Goal: Information Seeking & Learning: Learn about a topic

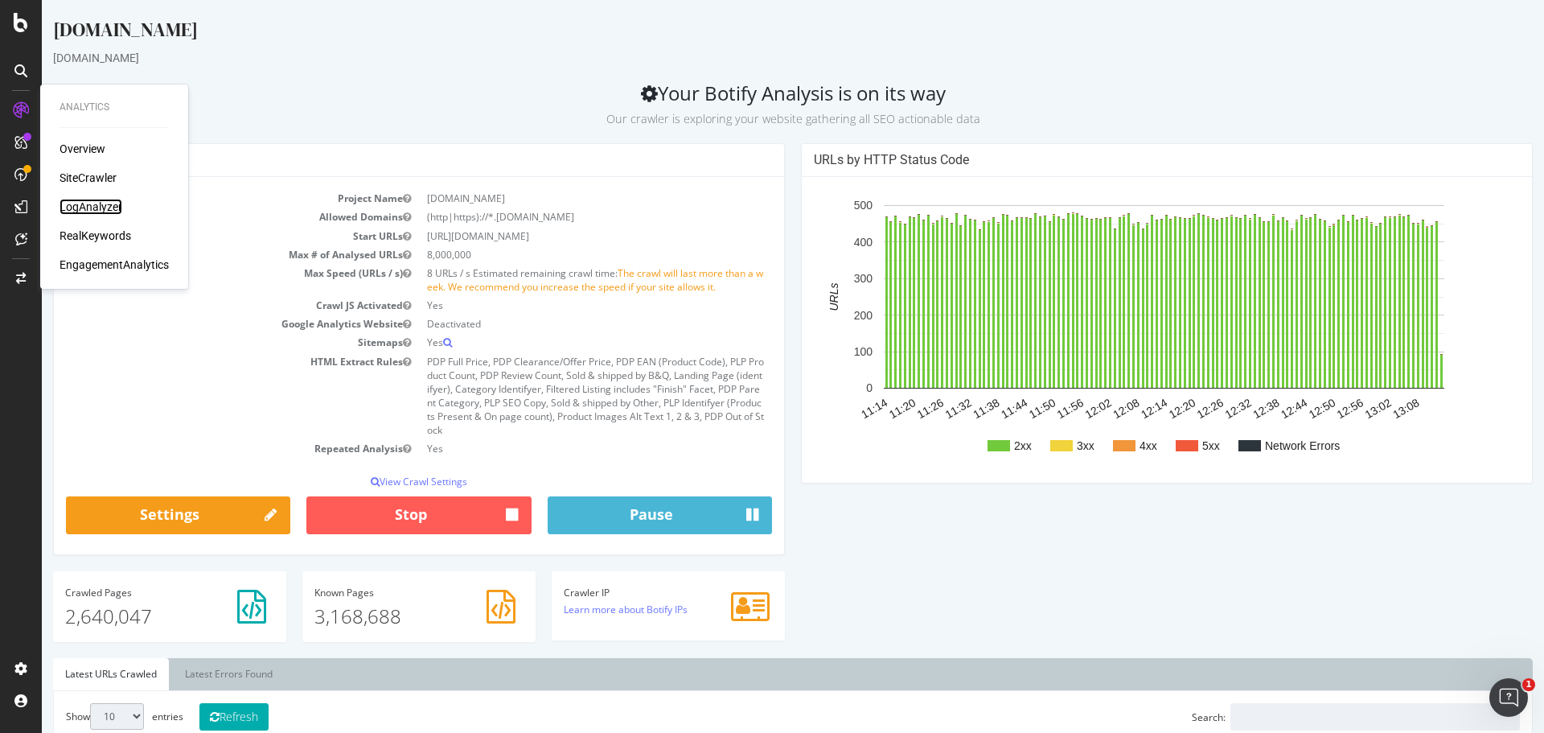
click at [97, 207] on div "LogAnalyzer" at bounding box center [91, 207] width 63 height 16
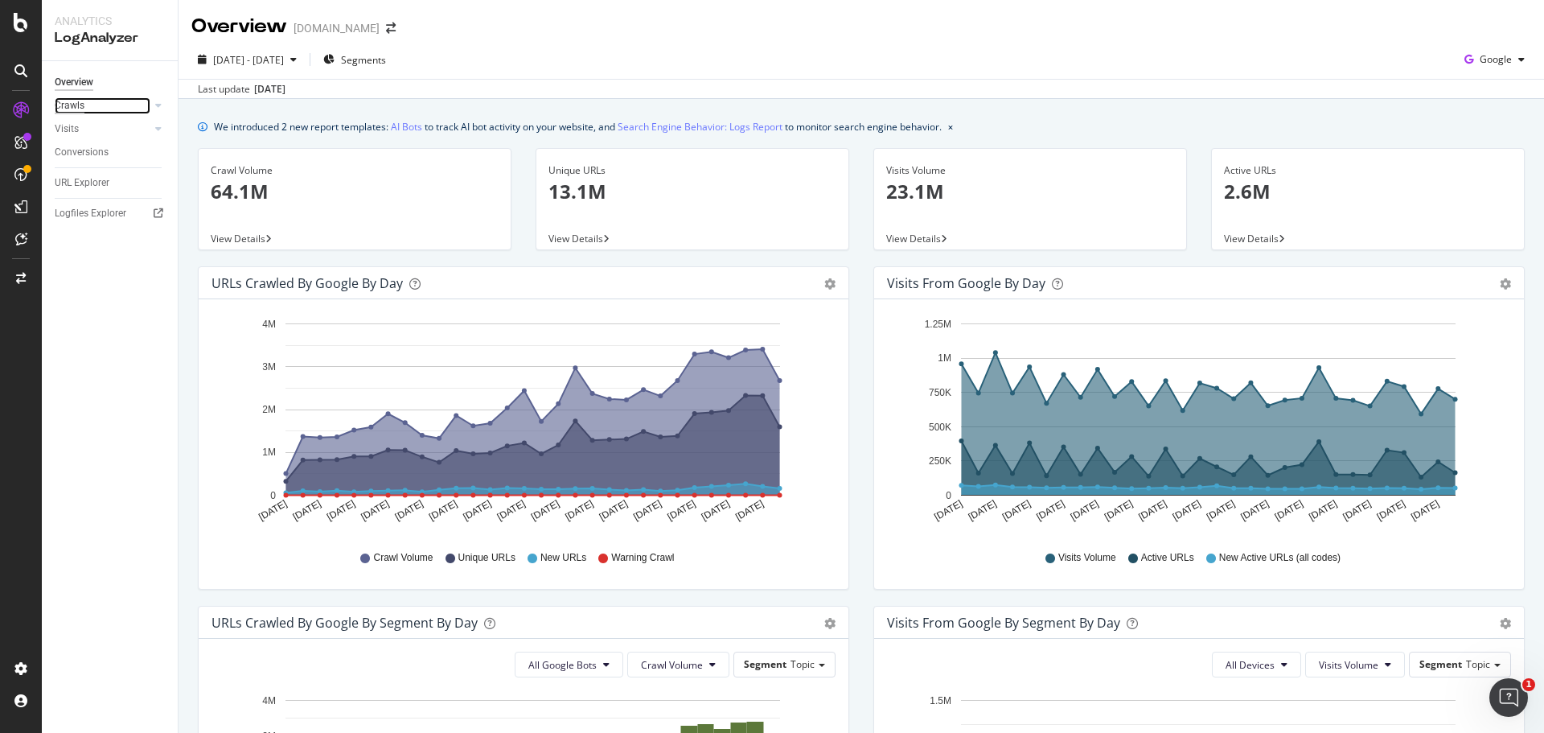
click at [74, 106] on div "Crawls" at bounding box center [70, 105] width 30 height 17
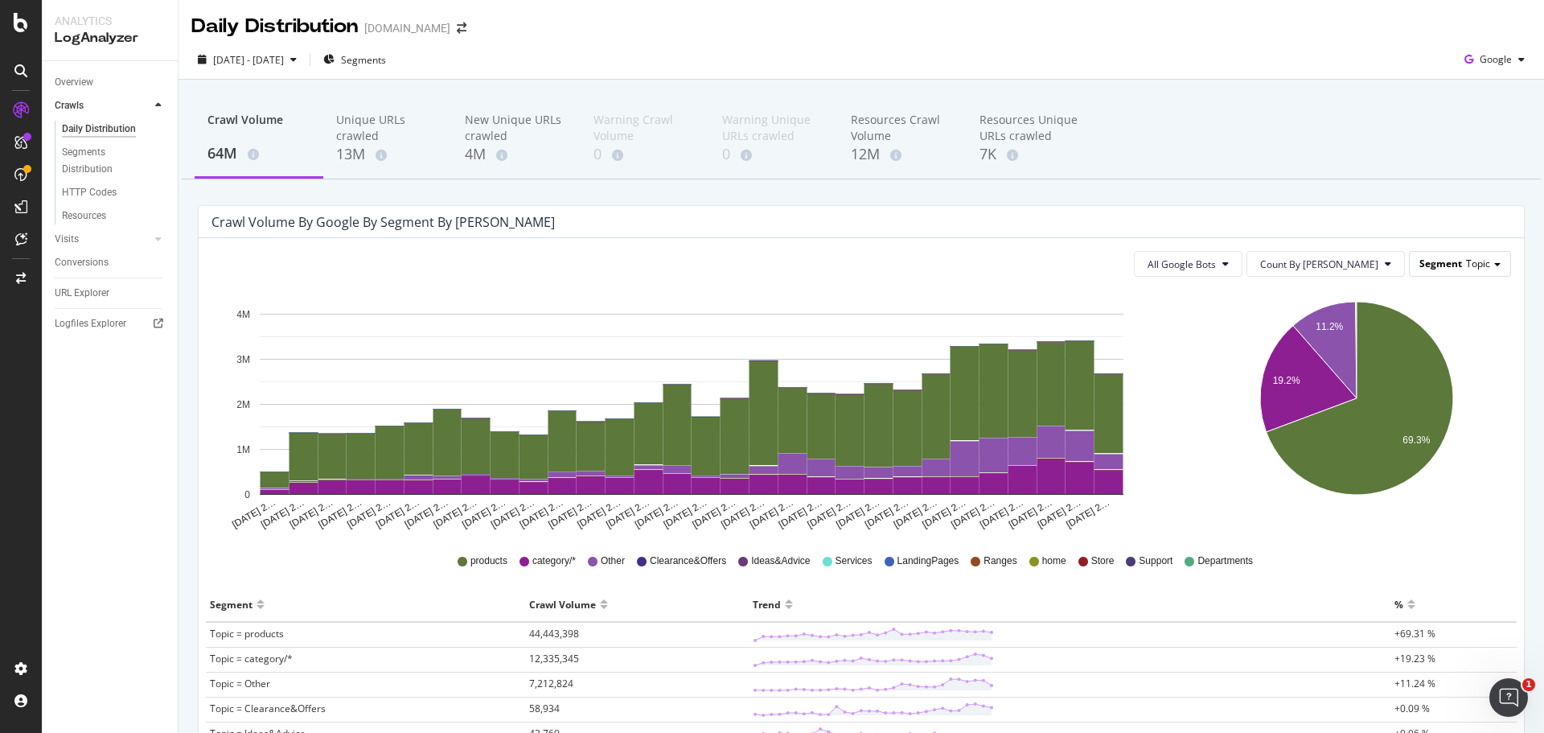
click at [1437, 256] on span "Segment" at bounding box center [1440, 263] width 43 height 14
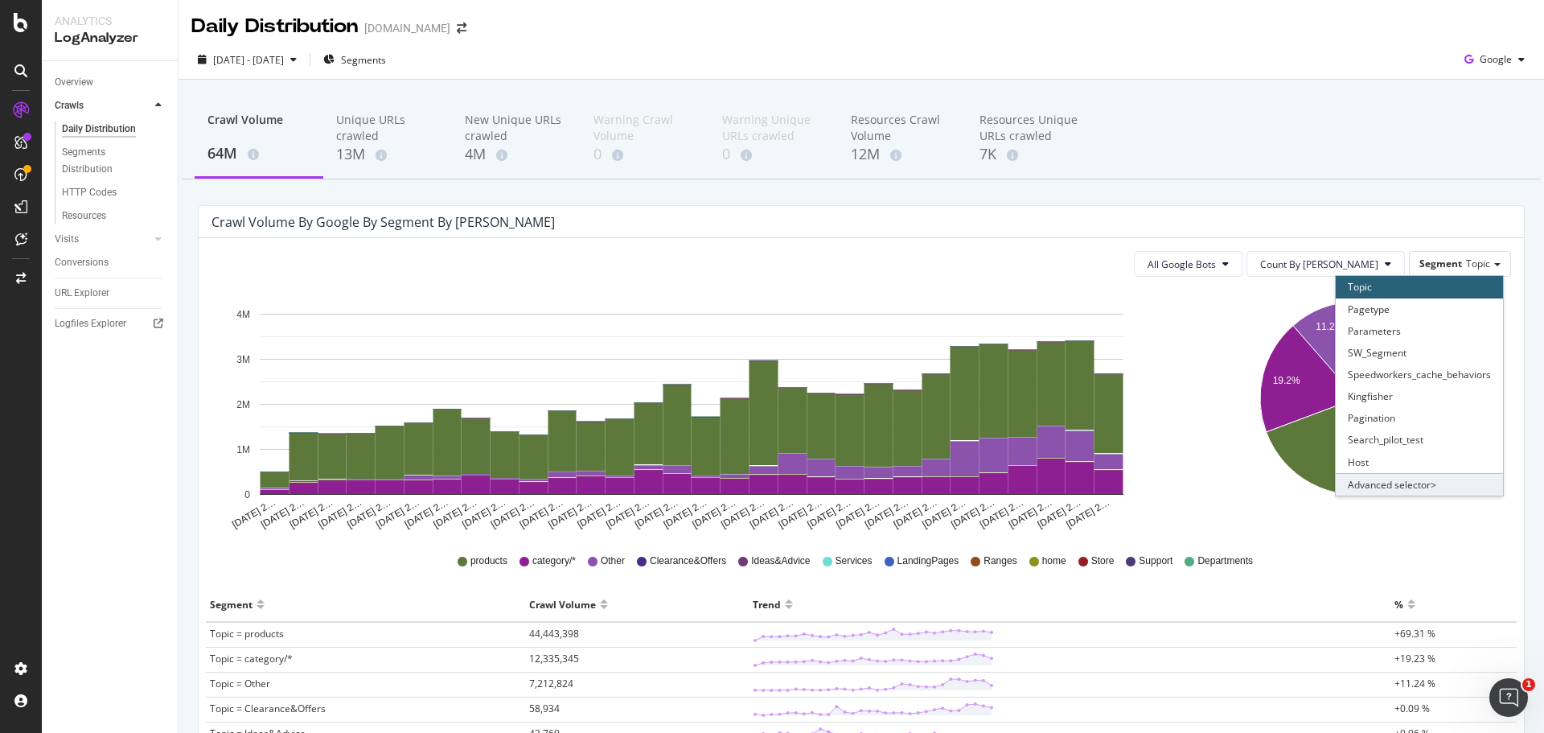
click at [1374, 488] on div "Advanced selector >" at bounding box center [1419, 484] width 167 height 23
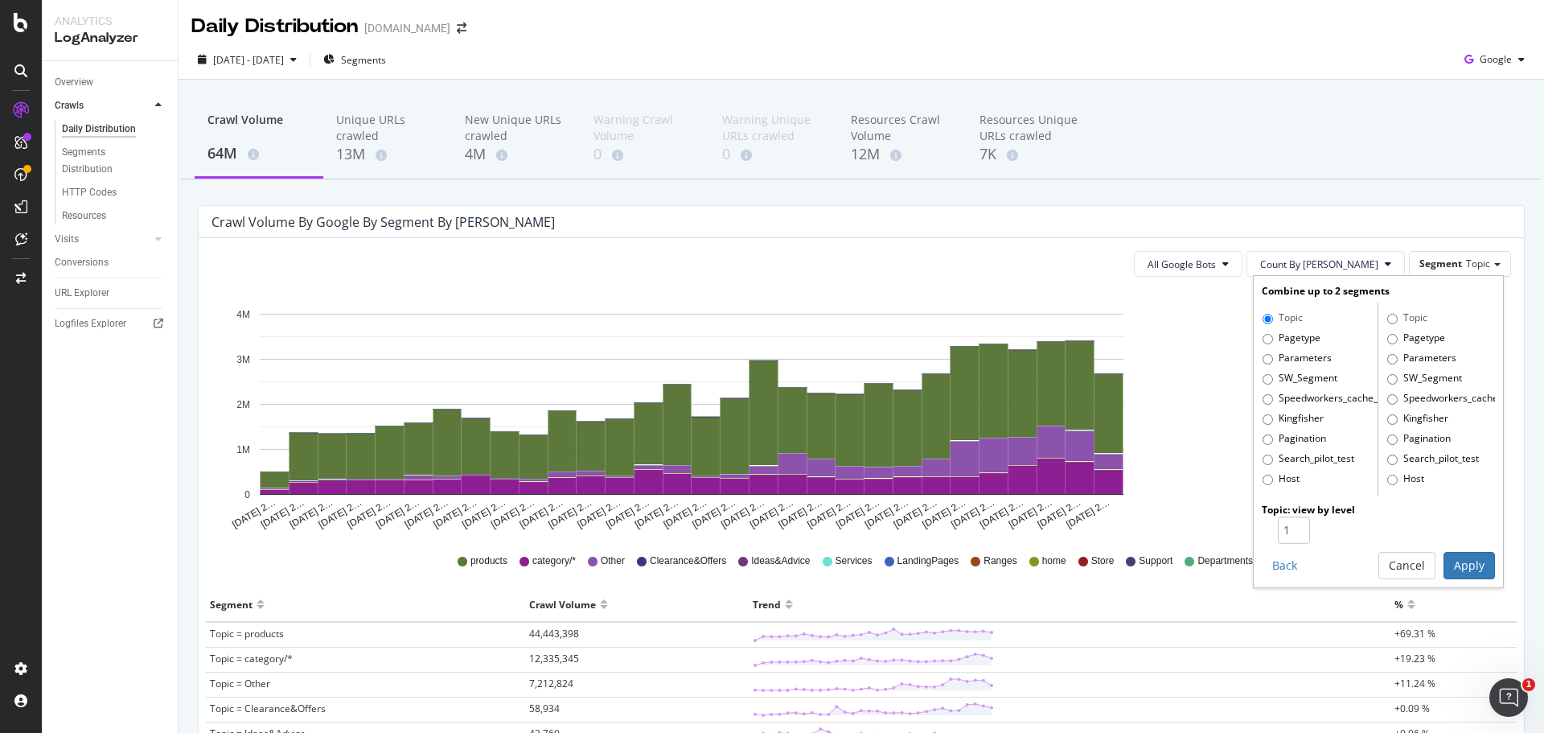
click at [1281, 340] on label "Pagetype" at bounding box center [1291, 338] width 58 height 16
click at [1273, 340] on input "Pagetype" at bounding box center [1267, 339] width 10 height 10
radio input "true"
radio input "false"
type input "2"
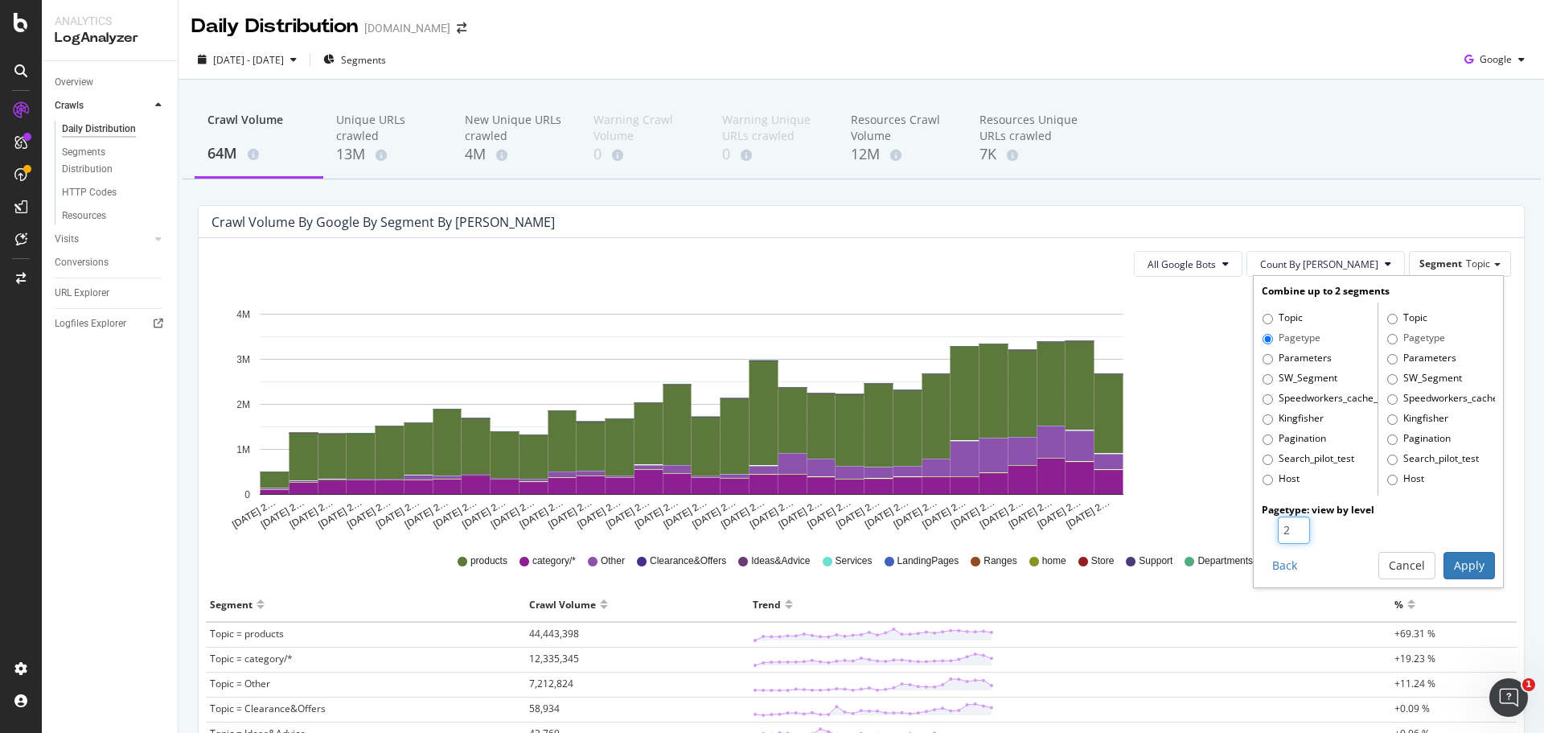
click at [1285, 523] on input "2" at bounding box center [1294, 529] width 32 height 27
click at [1443, 564] on button "Apply" at bounding box center [1468, 565] width 51 height 27
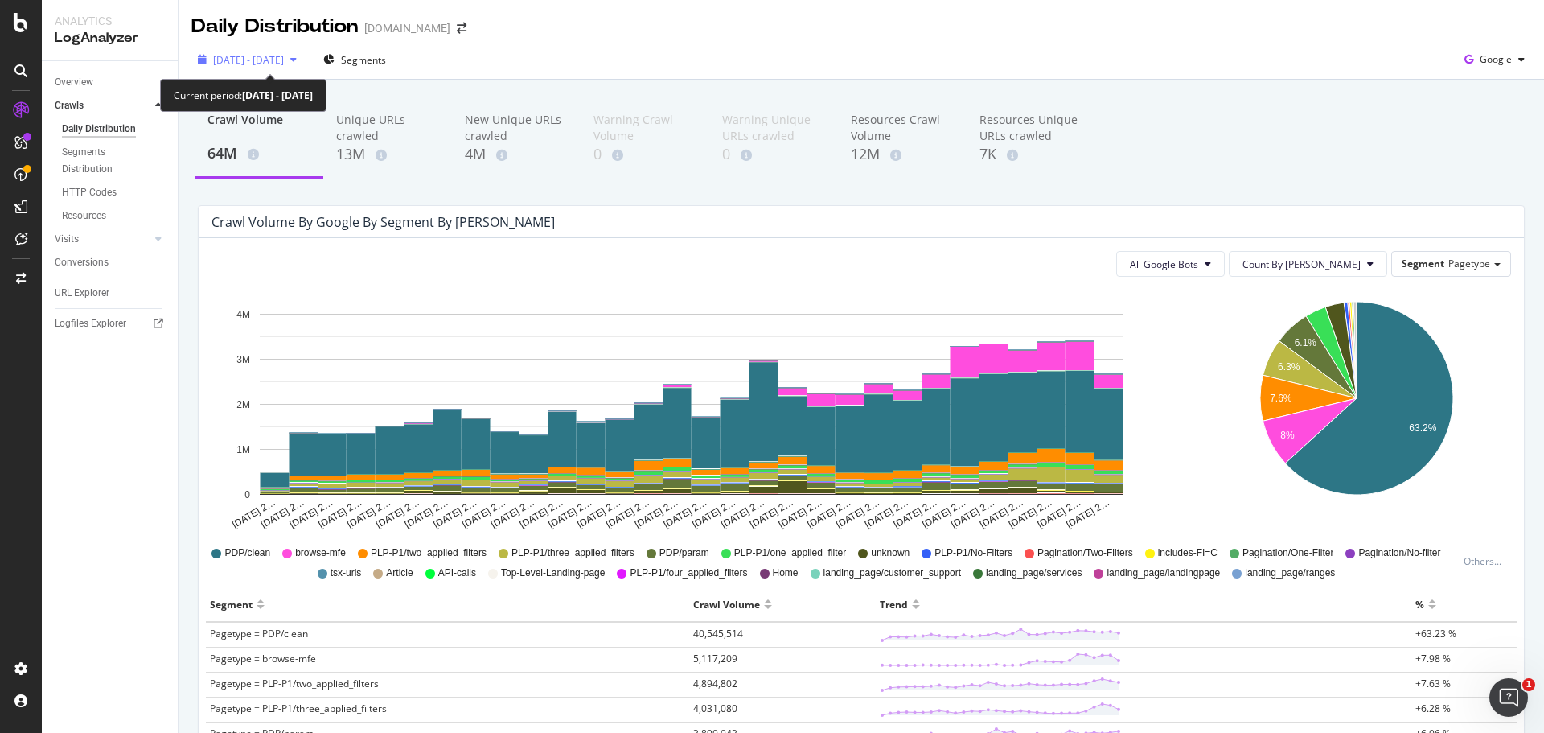
click at [259, 63] on span "[DATE] - [DATE]" at bounding box center [248, 60] width 71 height 14
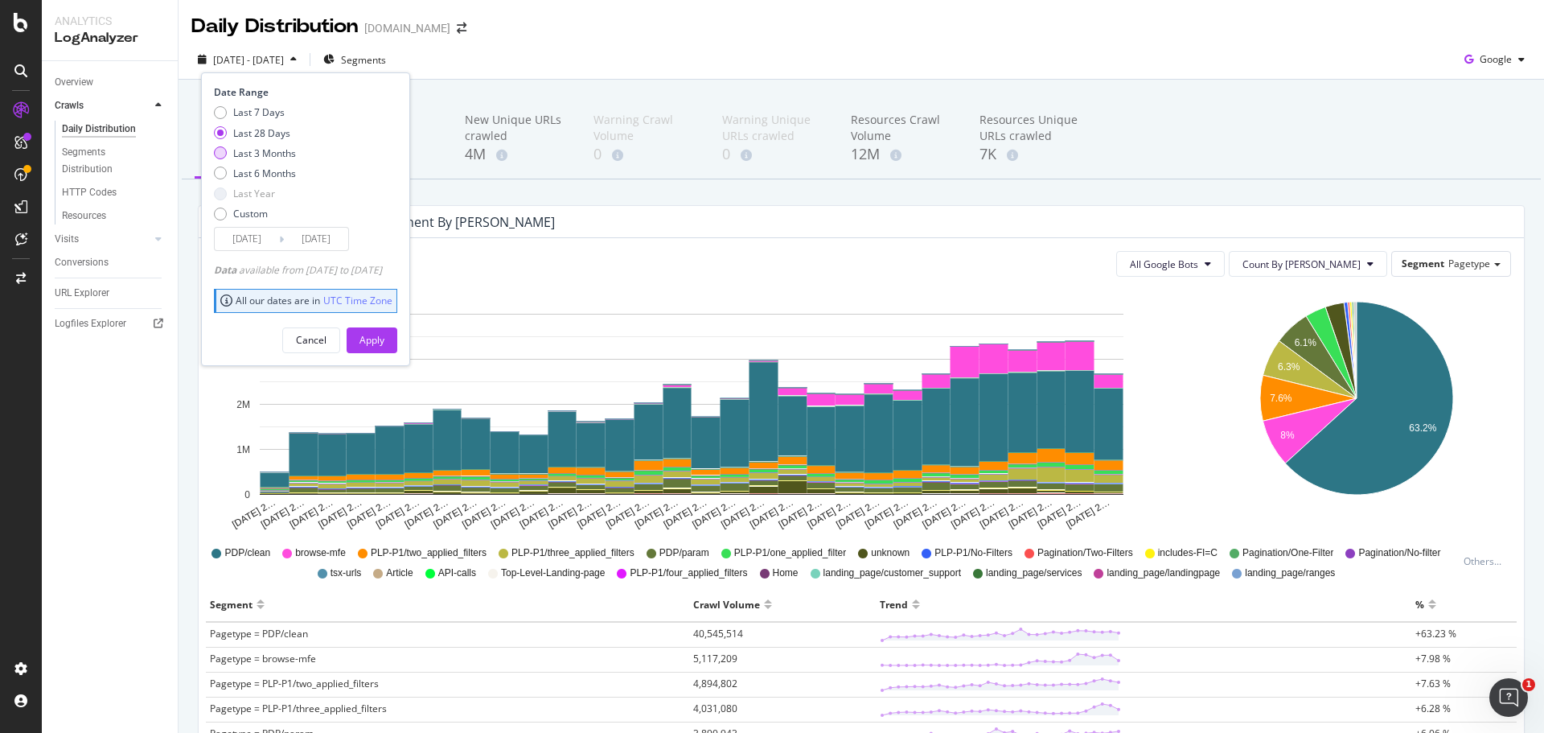
click at [239, 156] on div "Last 3 Months" at bounding box center [264, 153] width 63 height 14
type input "[DATE]"
click at [384, 330] on div "Apply" at bounding box center [371, 340] width 25 height 24
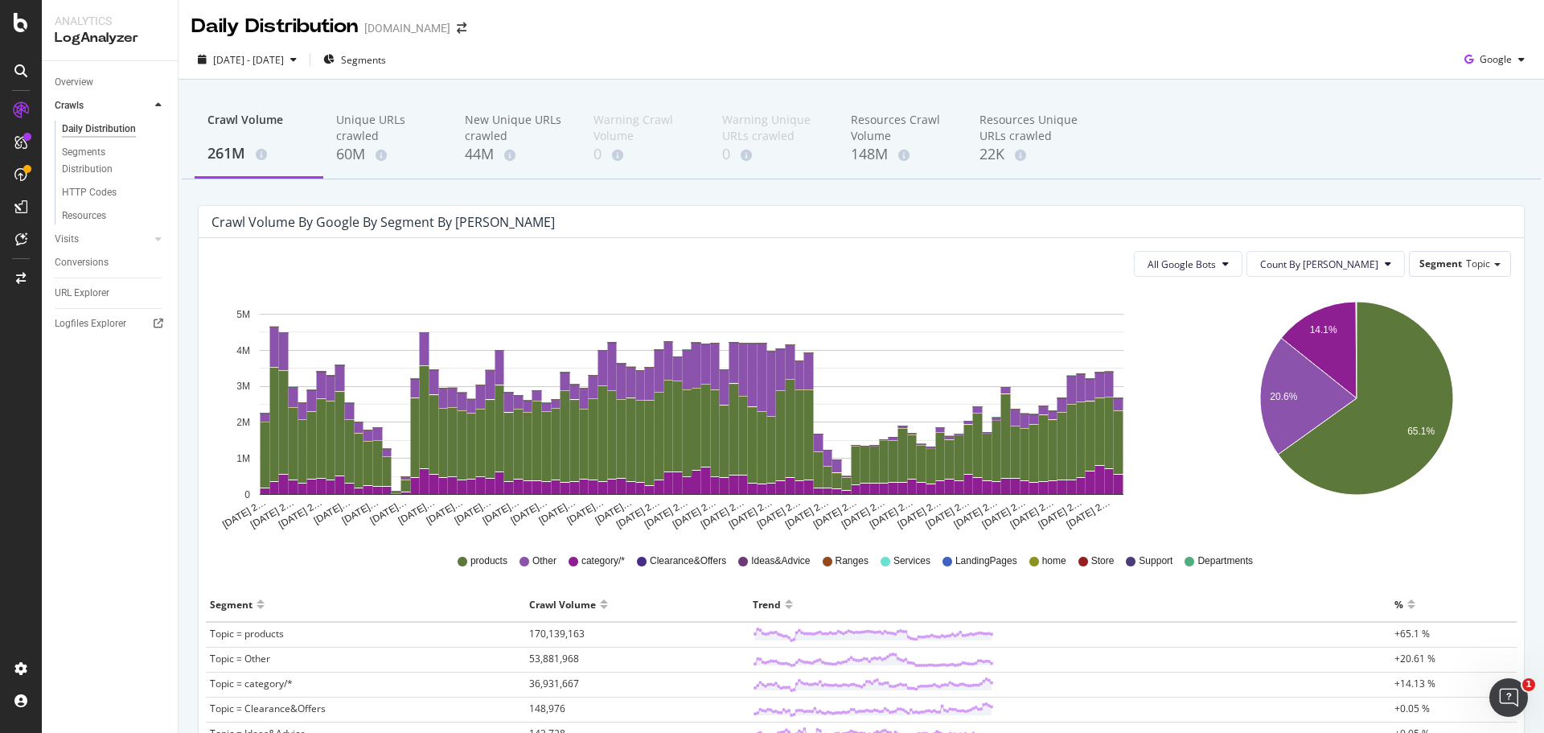
click at [1500, 281] on div "All Google Bots Count By Day Segment Topic Hold CTRL while clicking to filter t…" at bounding box center [861, 607] width 1325 height 739
click at [1480, 266] on div "Segment Topic" at bounding box center [1460, 263] width 101 height 23
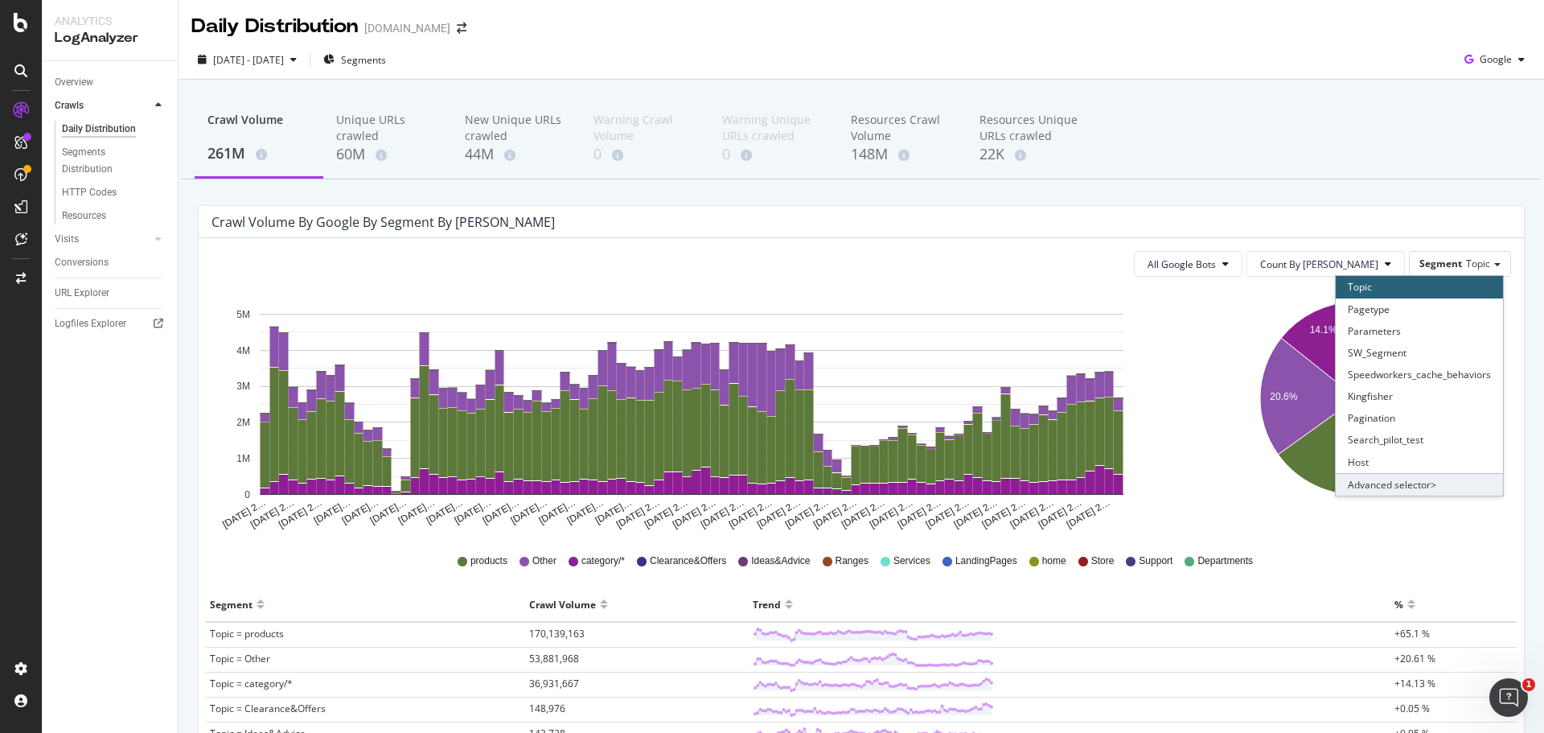
click at [1397, 481] on div "Advanced selector >" at bounding box center [1419, 484] width 167 height 23
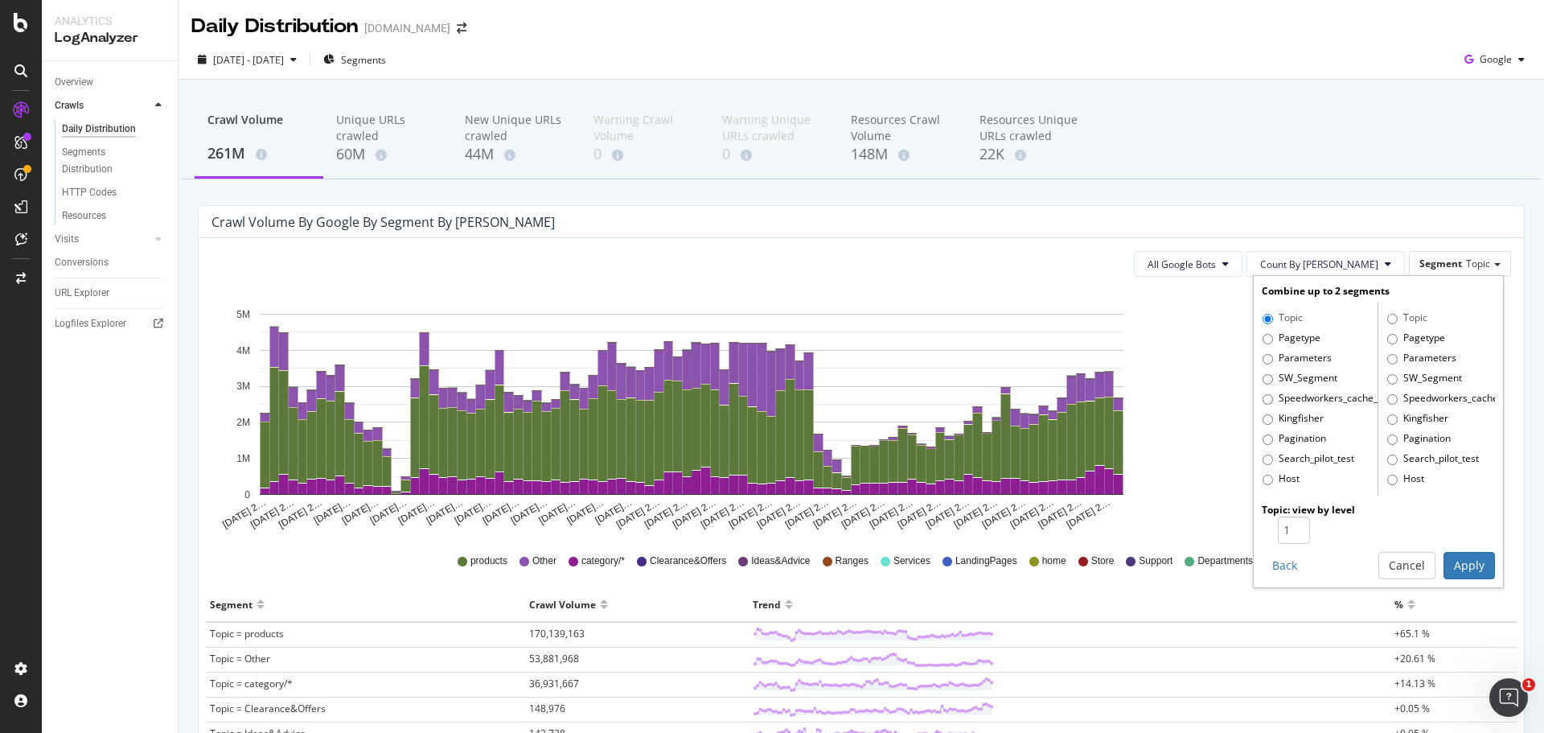
click at [1265, 337] on label "Pagetype" at bounding box center [1291, 338] width 58 height 16
click at [1265, 337] on input "Pagetype" at bounding box center [1267, 339] width 10 height 10
radio input "true"
radio input "false"
click at [1294, 532] on input "1" at bounding box center [1294, 529] width 32 height 27
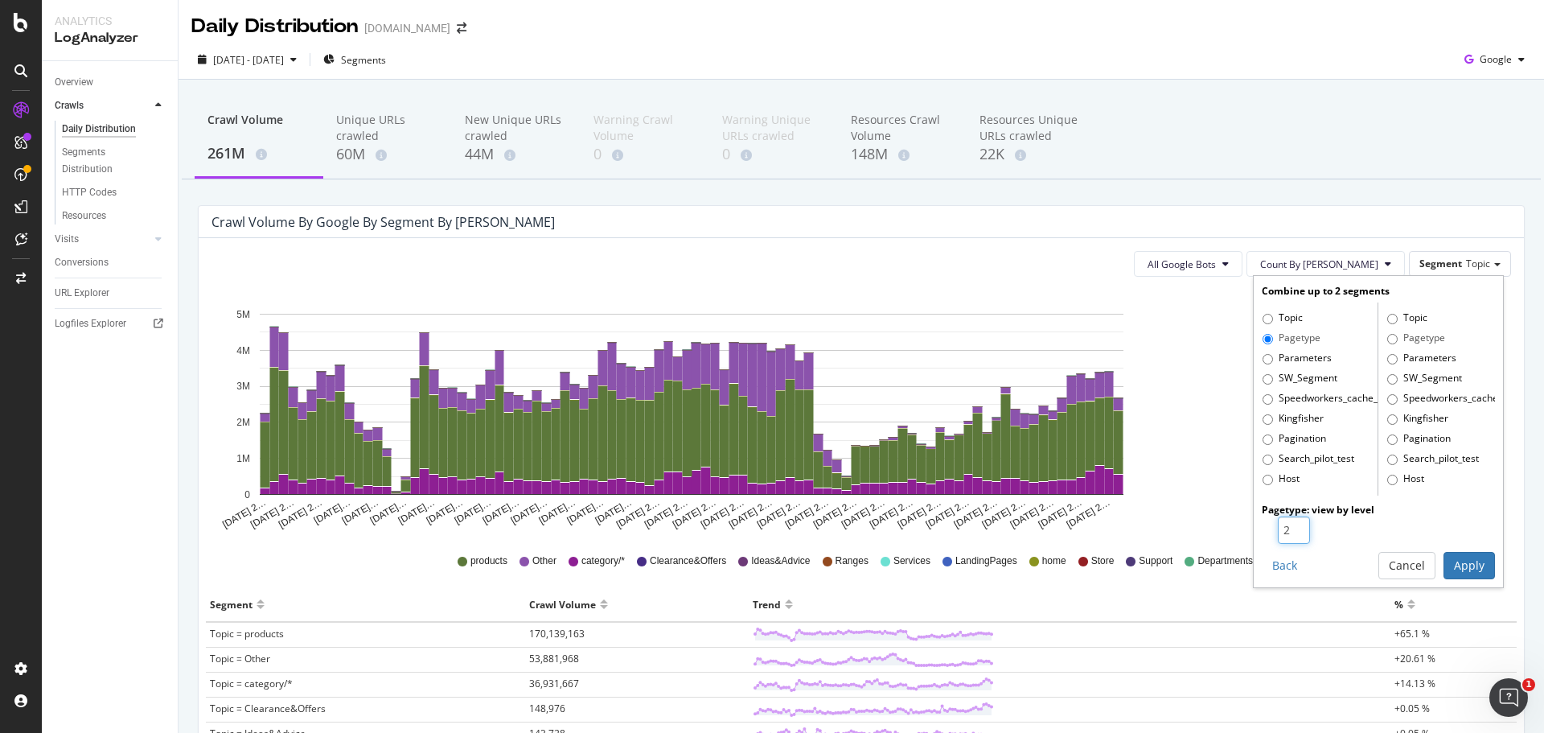
drag, startPoint x: 1287, startPoint y: 528, endPoint x: 1361, endPoint y: 559, distance: 80.0
type input "2"
click at [1287, 527] on input "2" at bounding box center [1294, 529] width 32 height 27
click at [1444, 565] on button "Apply" at bounding box center [1468, 565] width 51 height 27
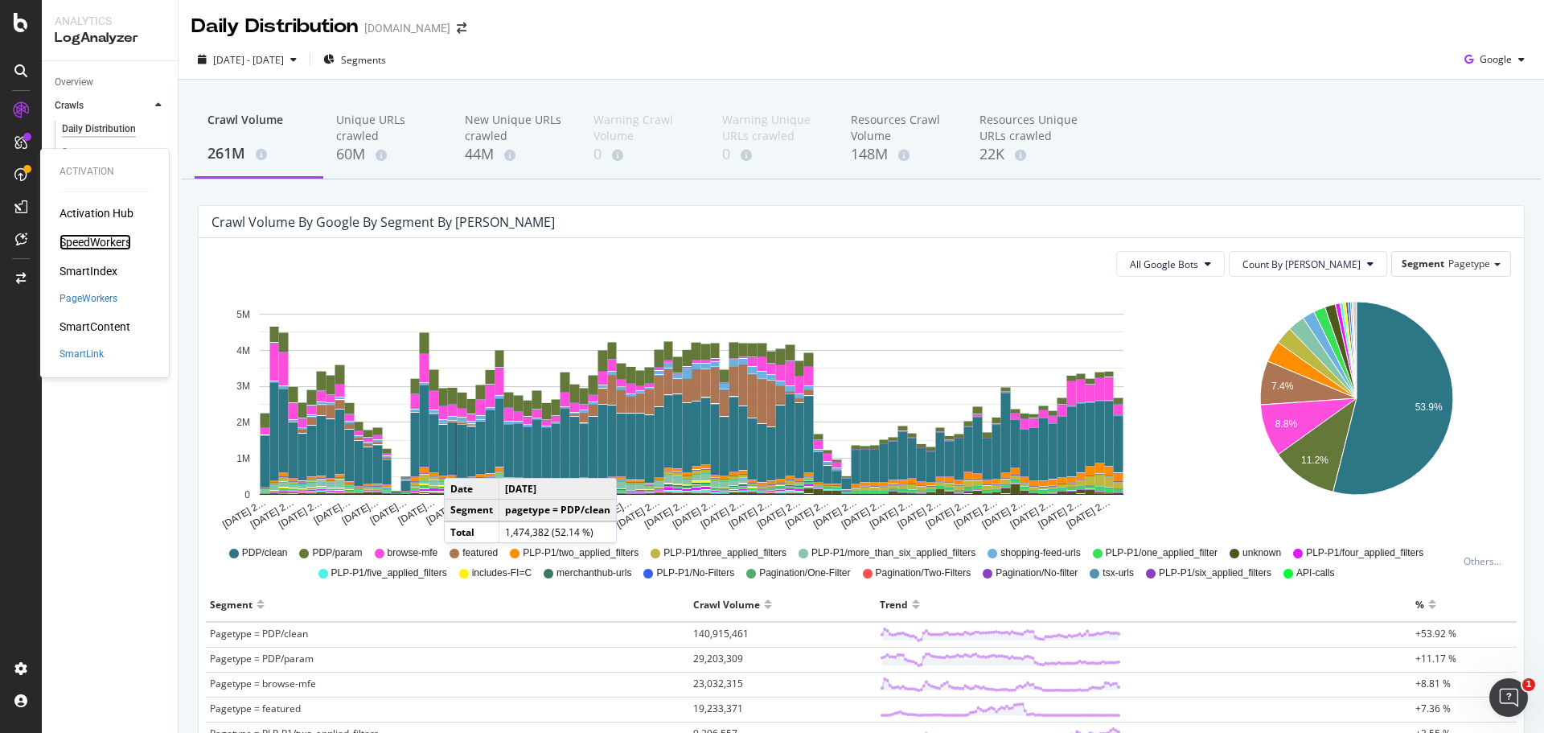
click at [71, 246] on div "SpeedWorkers" at bounding box center [96, 242] width 72 height 16
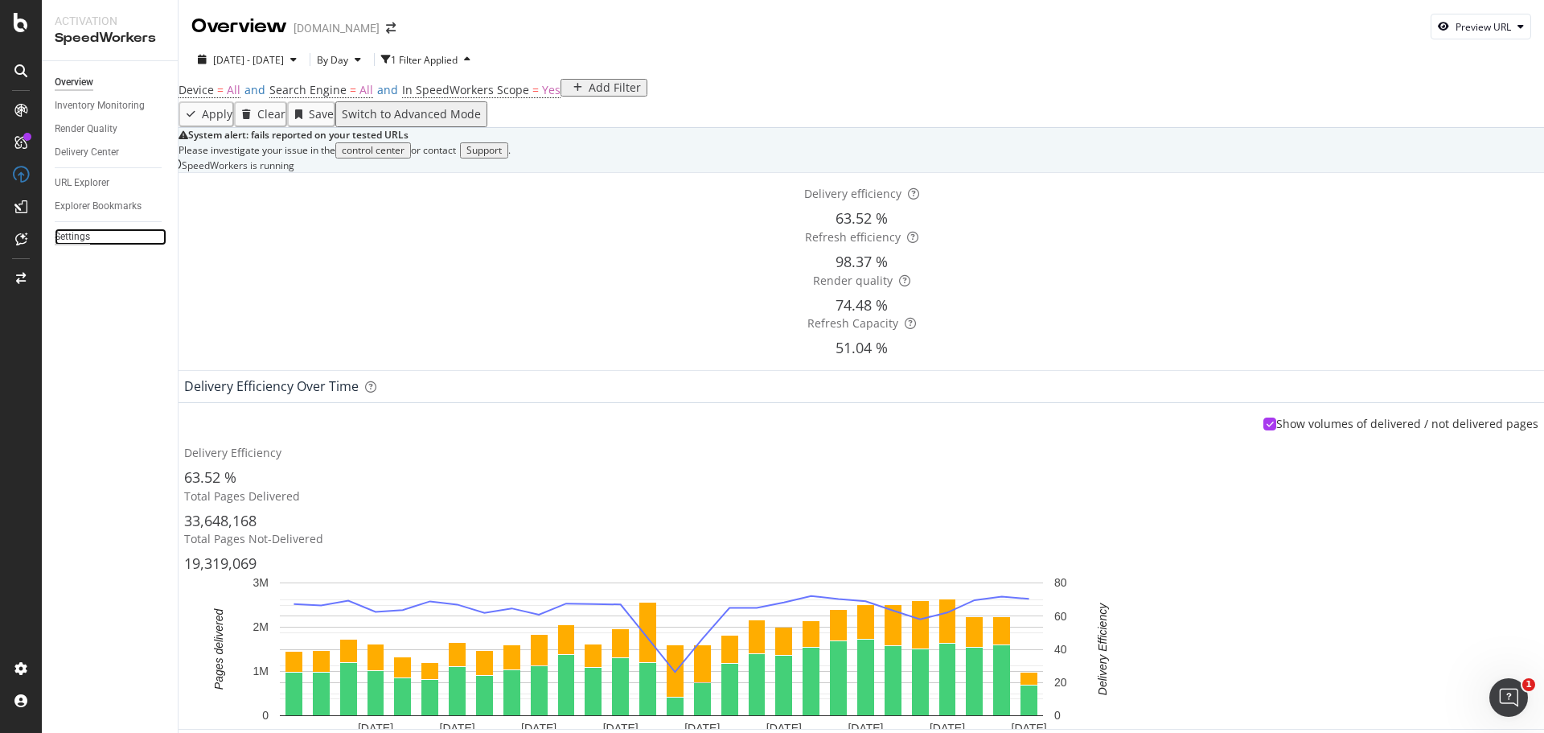
click at [68, 243] on div "Settings" at bounding box center [72, 236] width 35 height 17
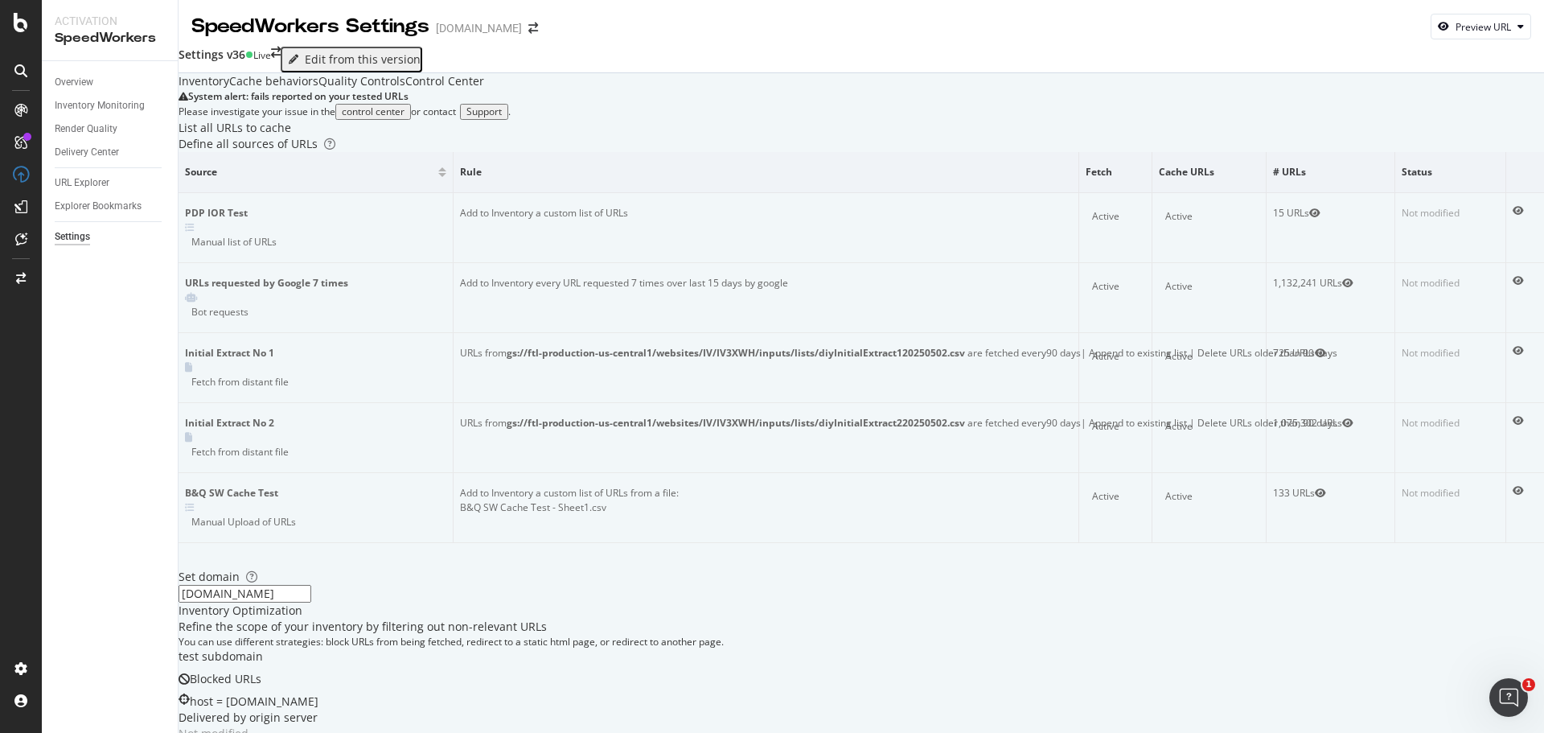
click at [314, 89] on div "Cache behaviors" at bounding box center [273, 81] width 89 height 16
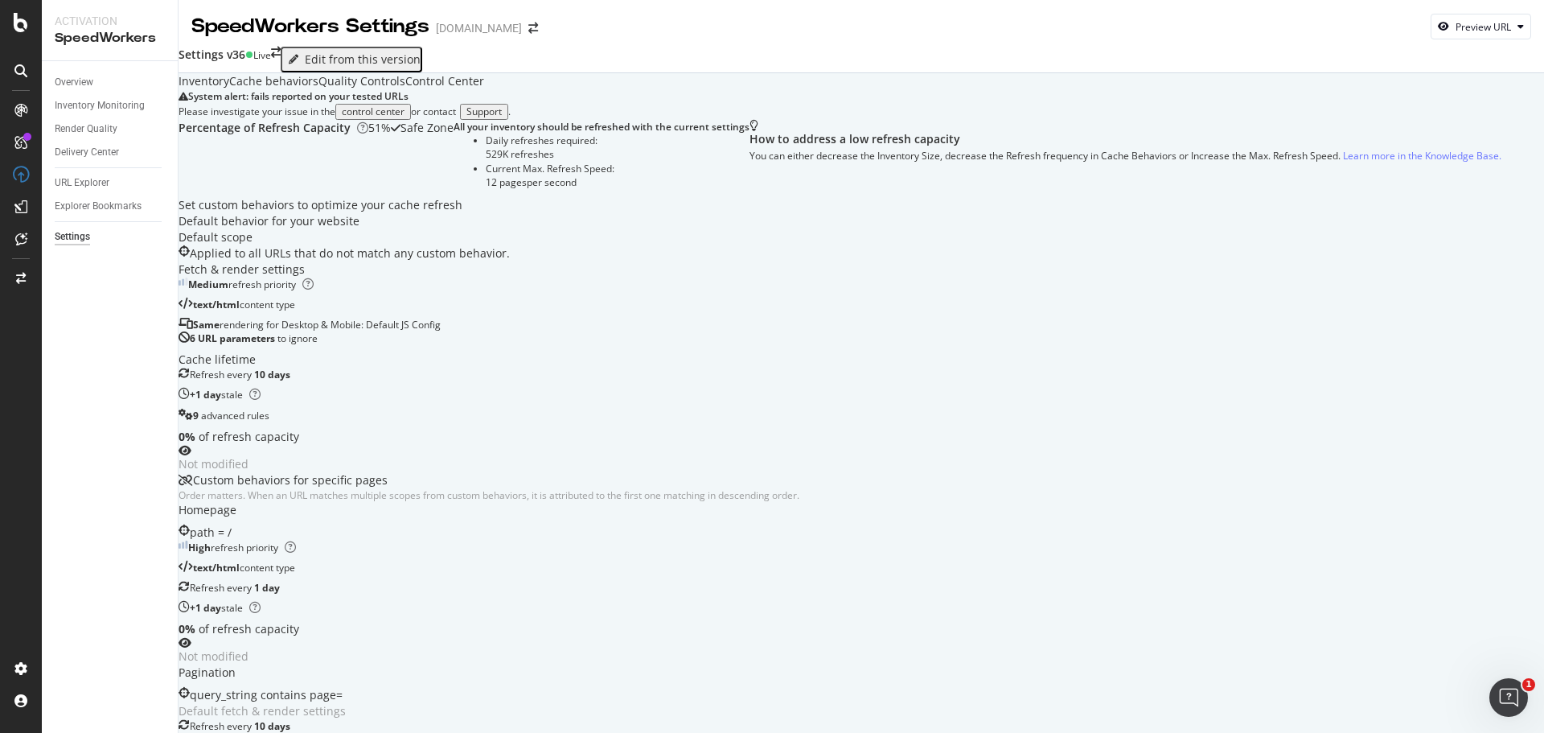
click at [400, 89] on div "Quality Controls" at bounding box center [361, 81] width 87 height 16
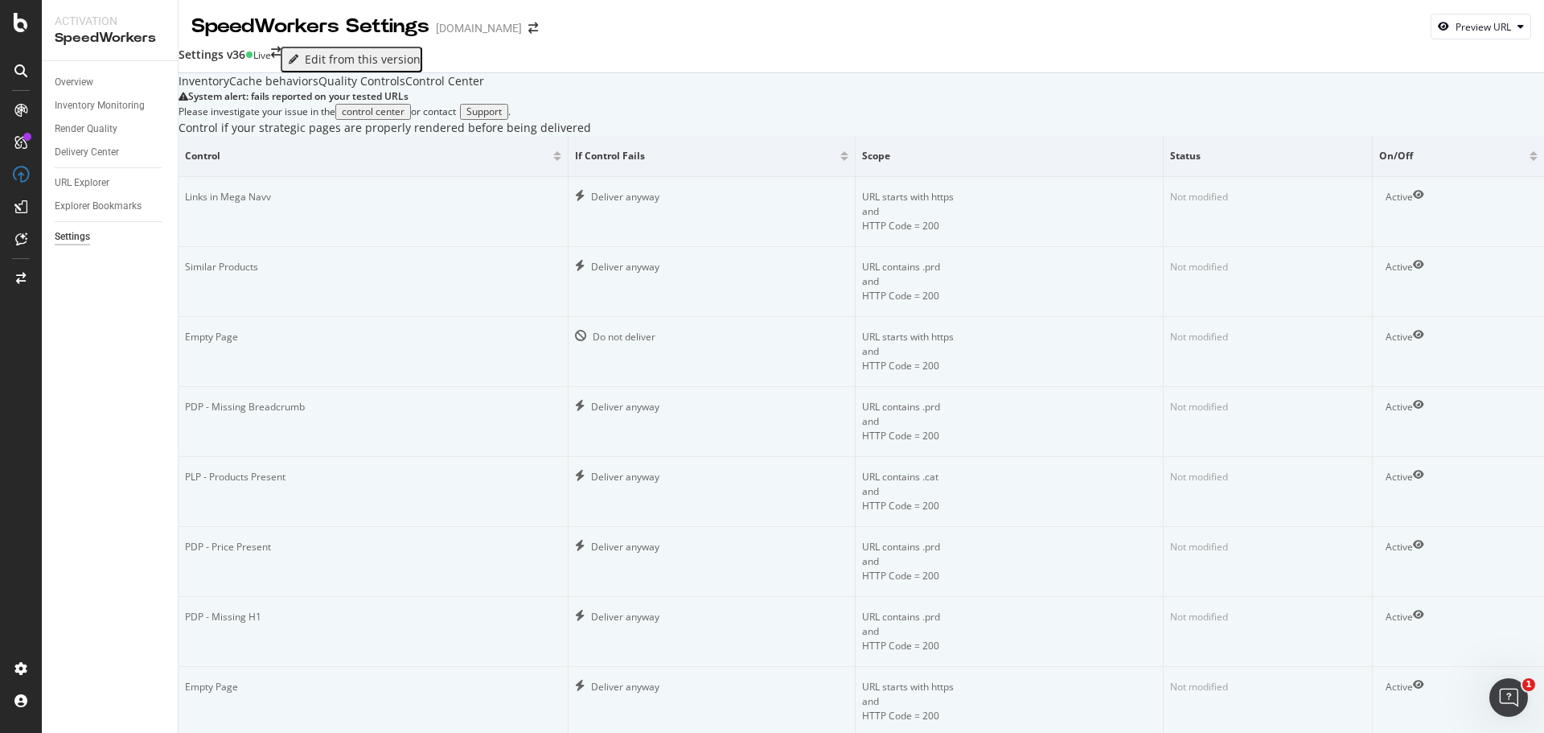
click at [484, 89] on div "Control Center" at bounding box center [444, 81] width 79 height 16
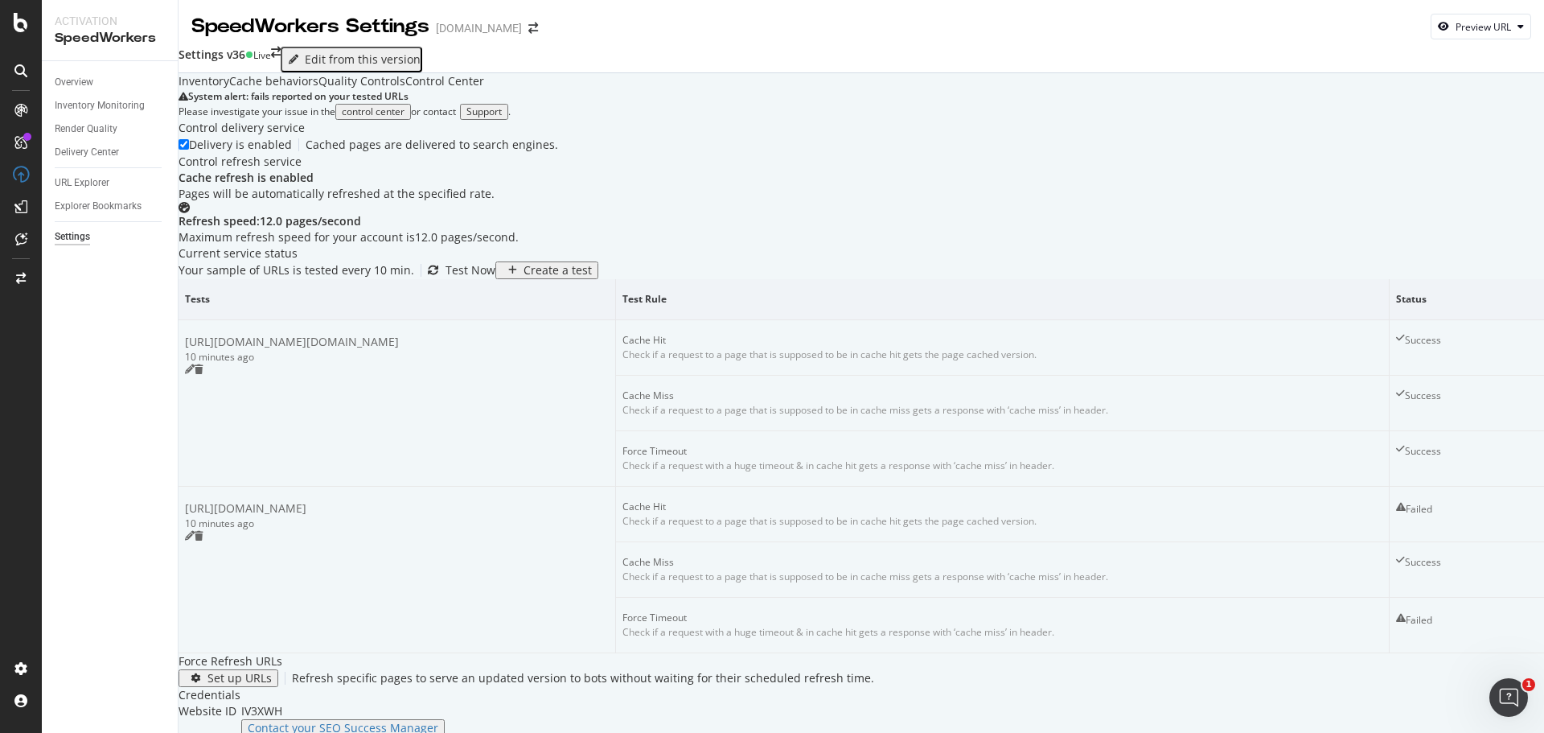
click at [318, 89] on div "Cache behaviors" at bounding box center [273, 81] width 89 height 16
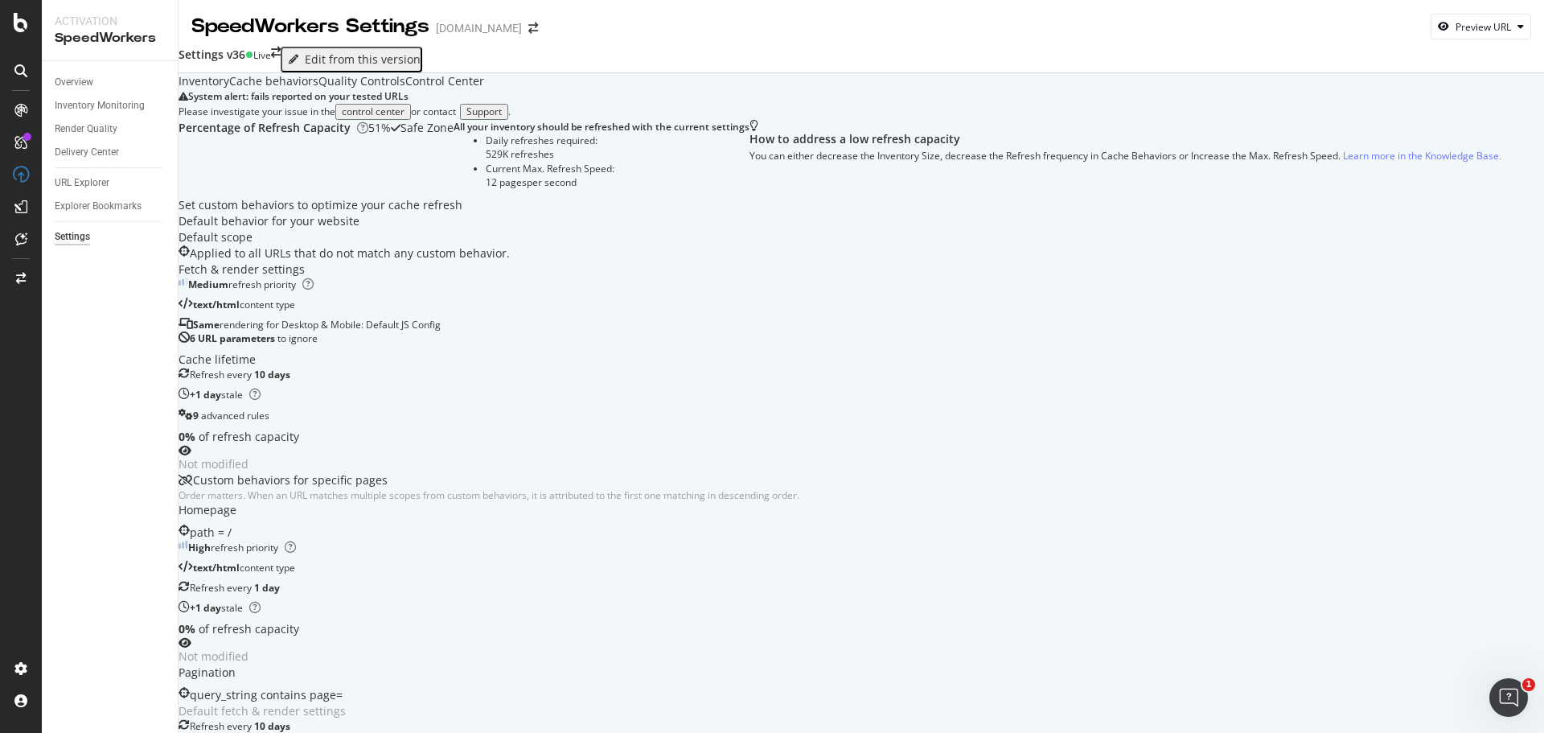
scroll to position [724, 0]
click at [109, 232] on div "RealKeywords" at bounding box center [96, 236] width 72 height 16
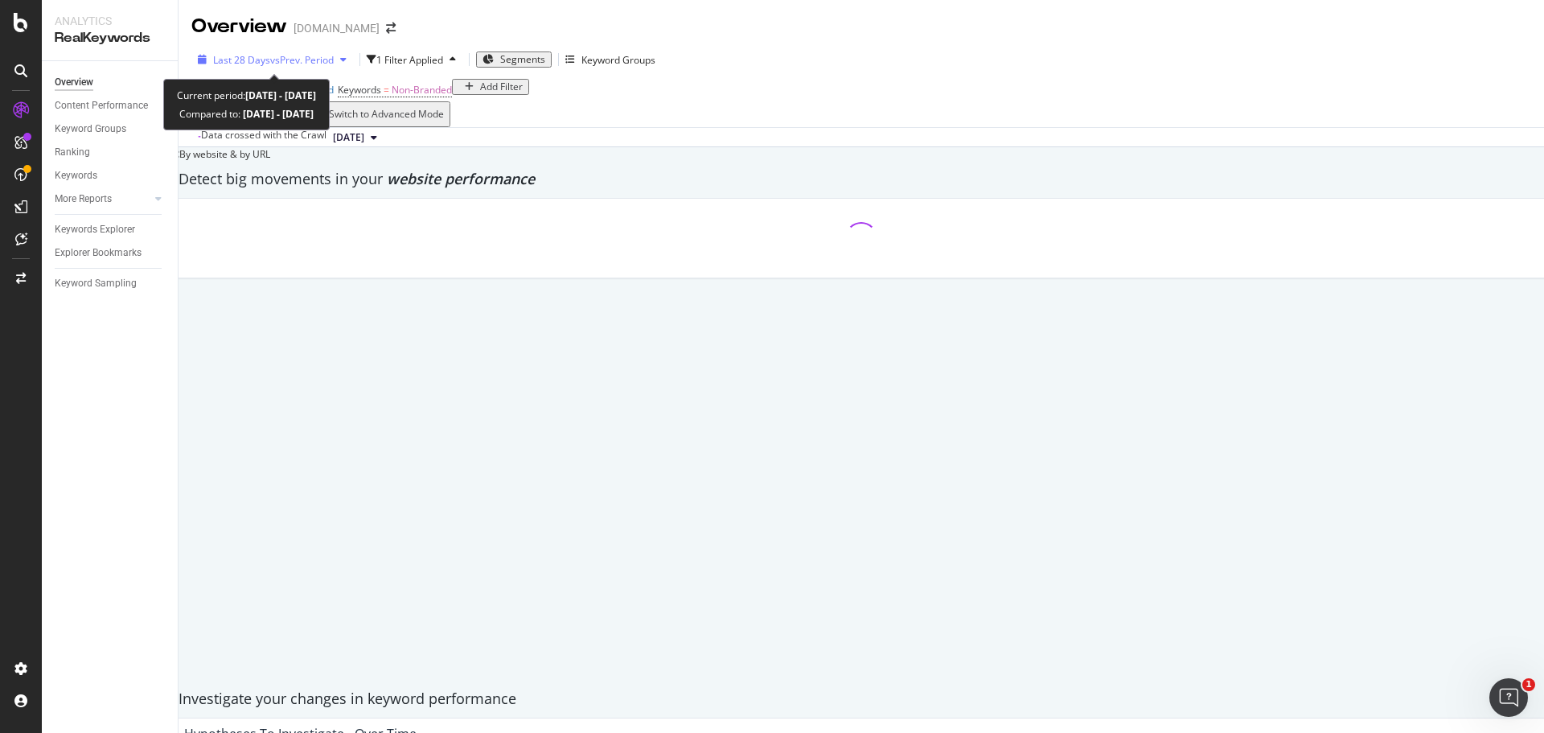
click at [323, 66] on div "Last 28 Days vs Prev. Period" at bounding box center [272, 59] width 162 height 24
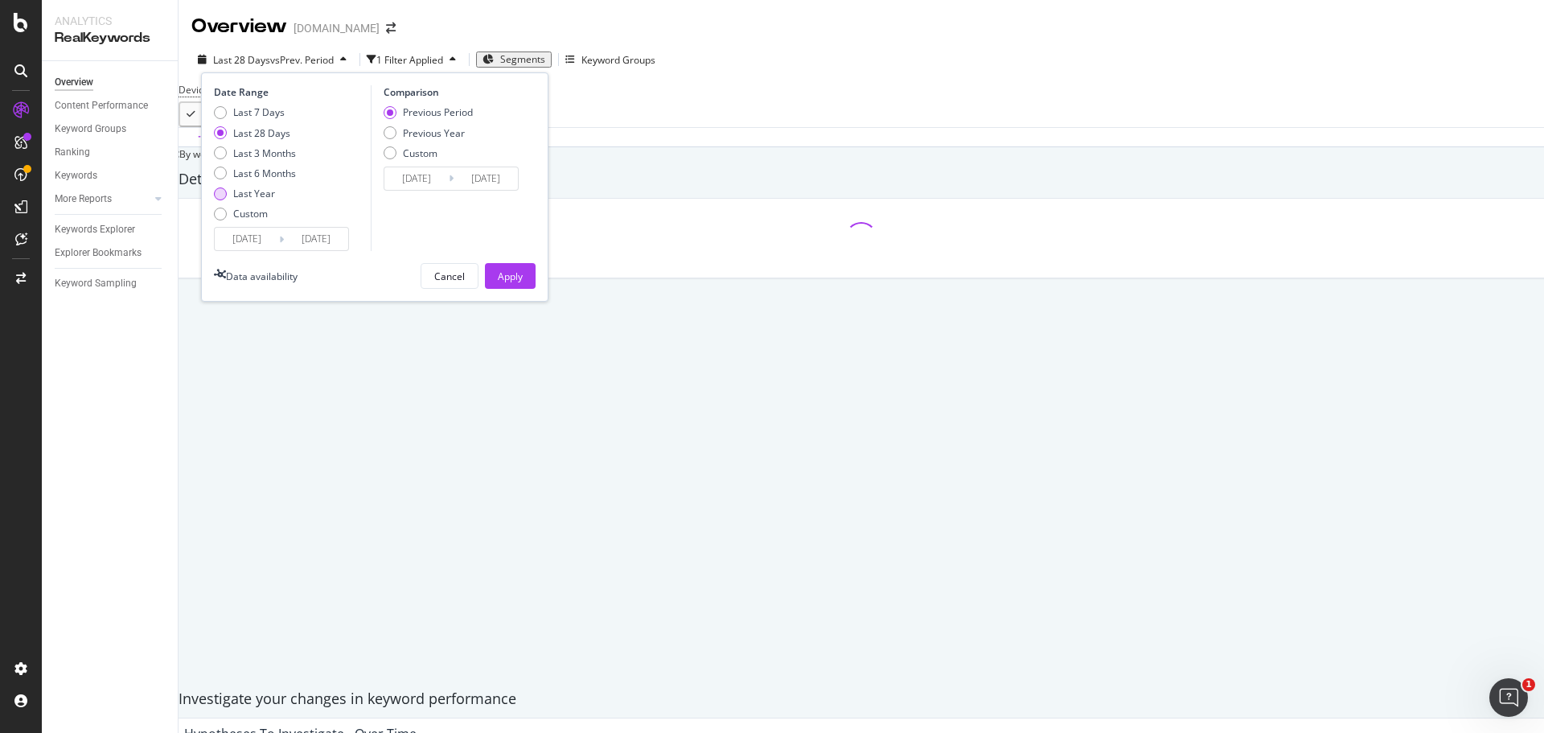
click at [258, 193] on div "Last Year" at bounding box center [254, 194] width 42 height 14
type input "[DATE]"
click at [431, 129] on div "Previous Year" at bounding box center [434, 133] width 62 height 14
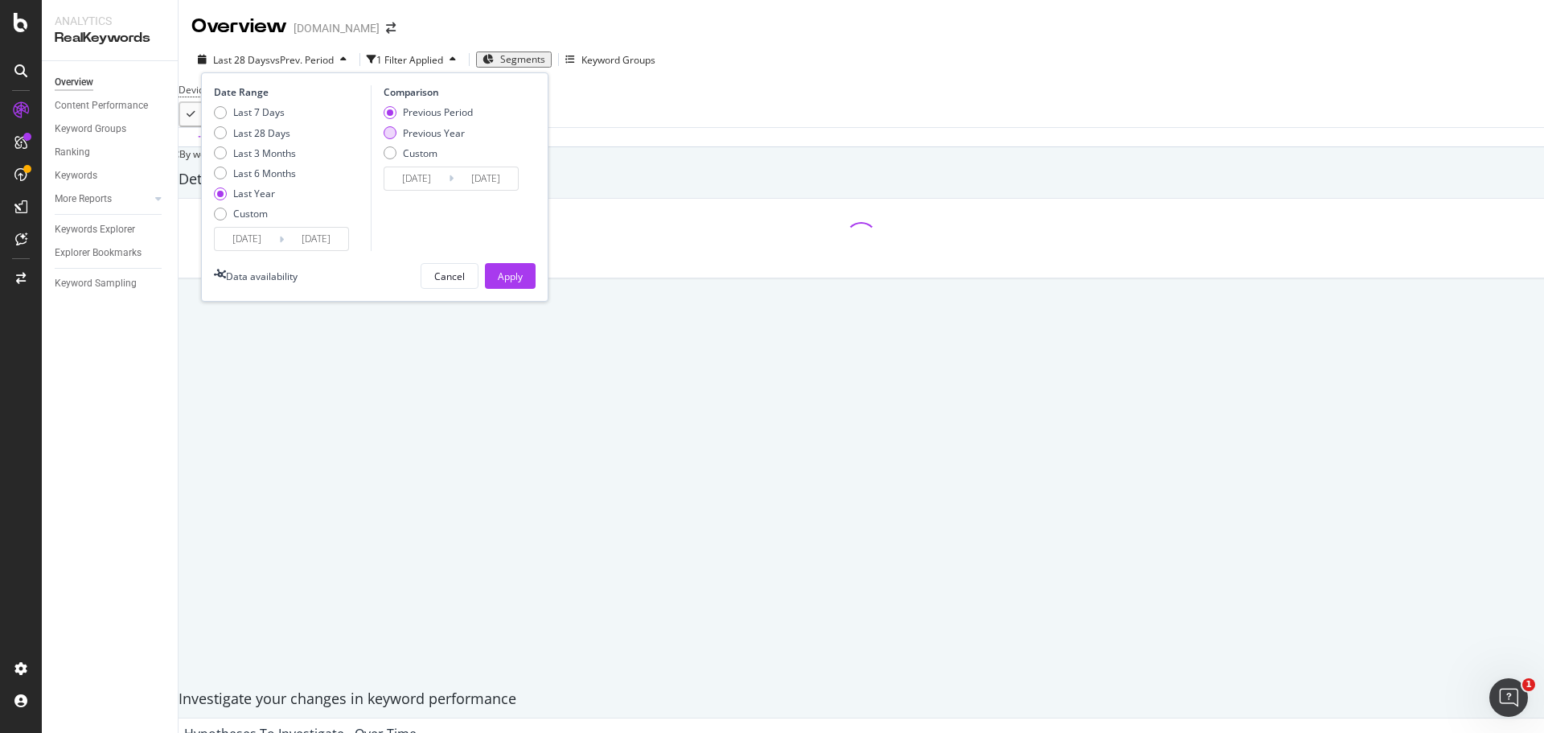
type input "[DATE]"
click at [514, 273] on div "Apply" at bounding box center [510, 276] width 25 height 14
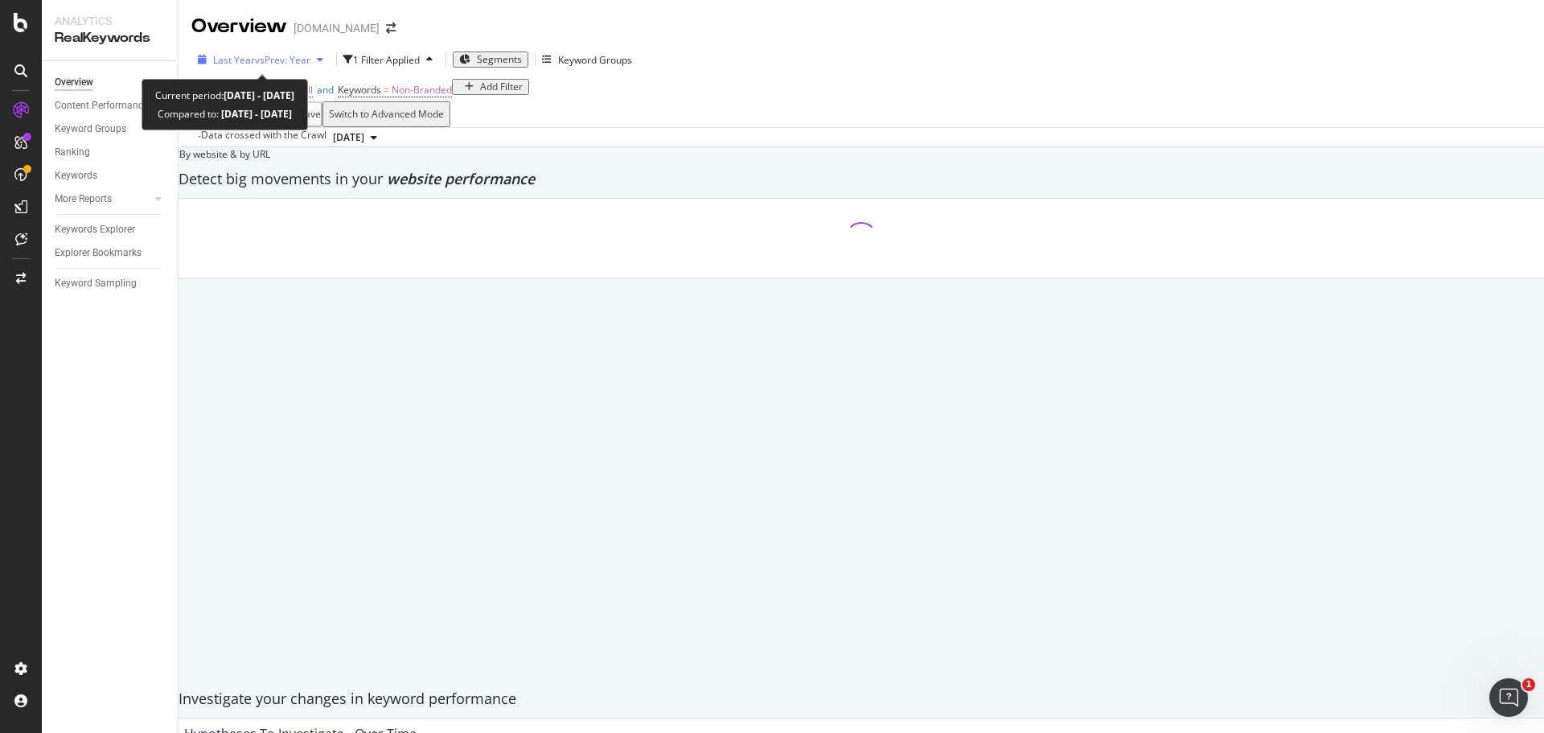
click at [273, 71] on div "Last Year vs Prev. Year" at bounding box center [260, 59] width 138 height 24
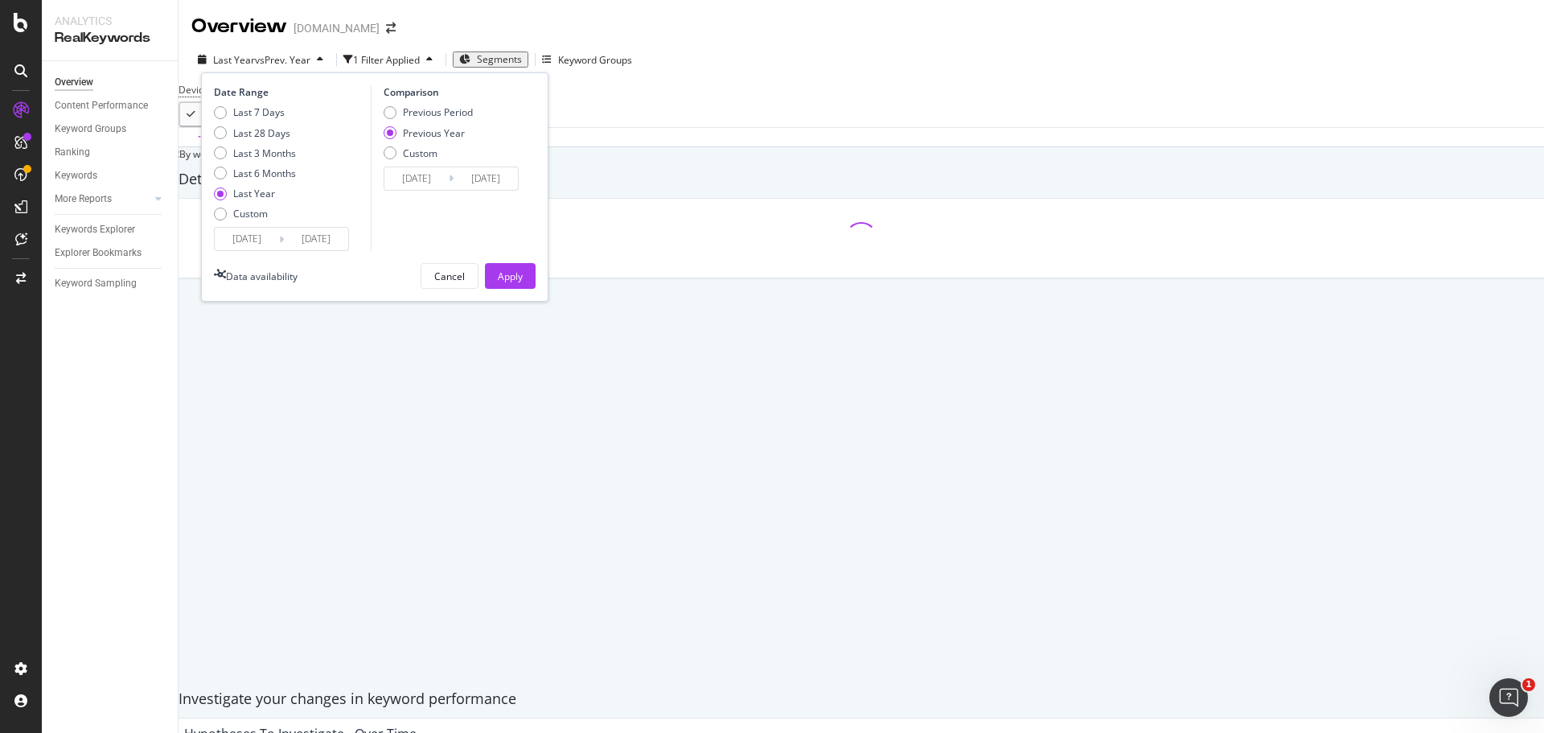
click at [823, 101] on div "Device = All and Country = All and Keywords = Non-Branded Add Filter" at bounding box center [861, 90] width 1365 height 23
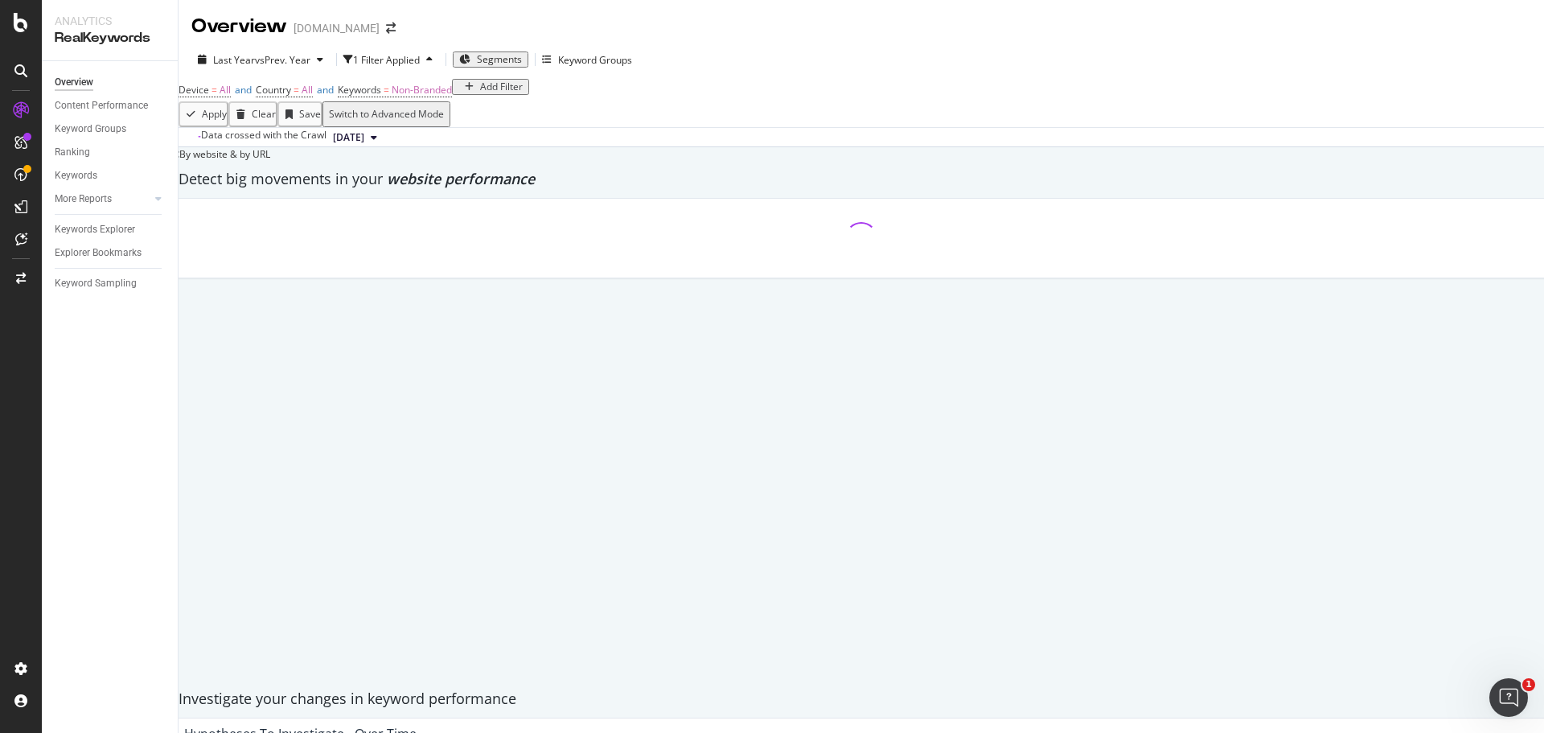
click at [80, 720] on div "Overview Content Performance Keyword Groups Ranking Keywords More Reports Count…" at bounding box center [110, 396] width 136 height 671
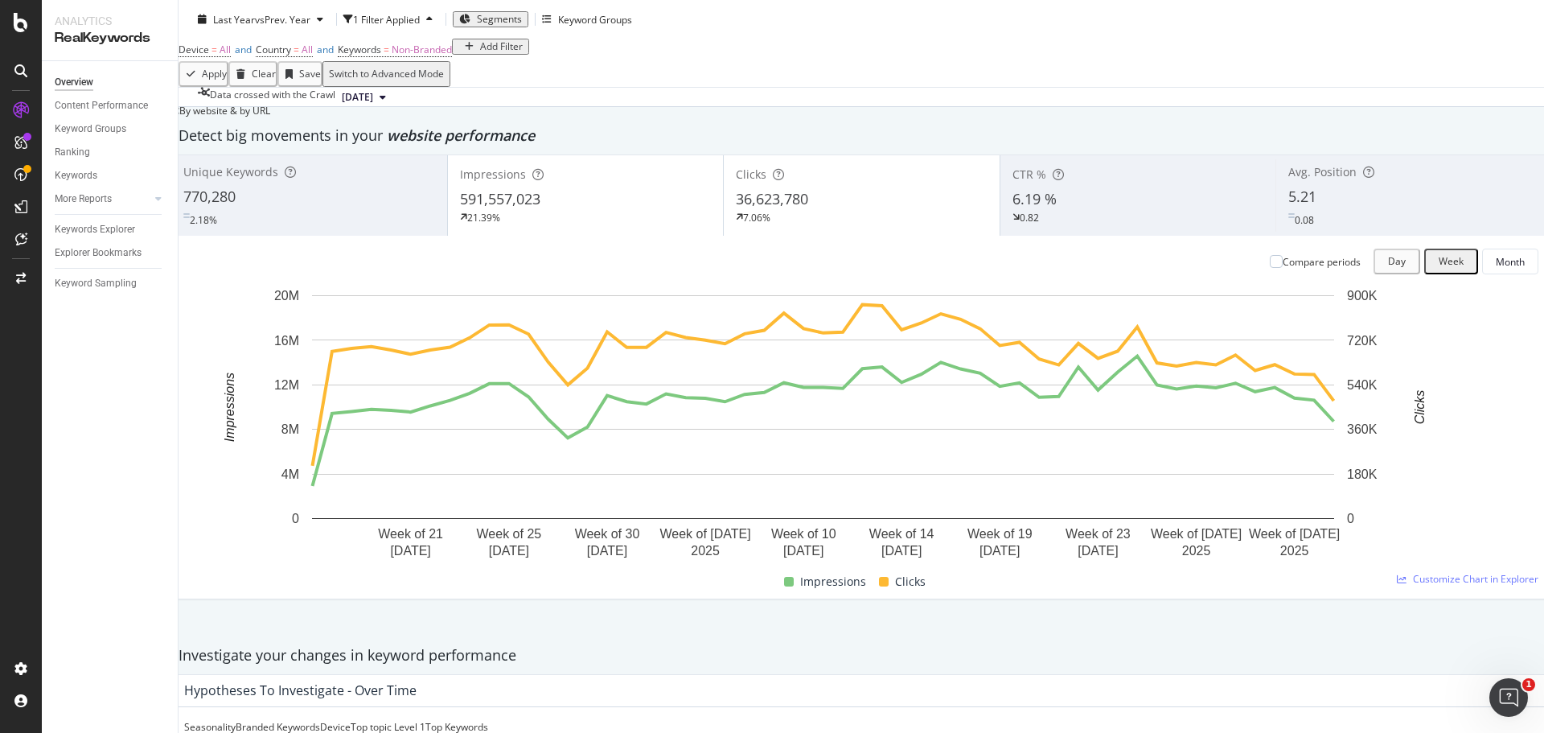
scroll to position [80, 0]
